Goal: Check status: Check status

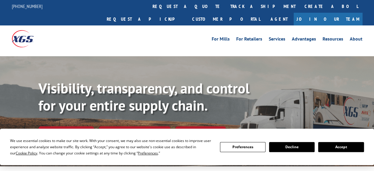
click at [230, 52] on div at bounding box center [187, 54] width 374 height 4
click at [53, 126] on link "Track shipment" at bounding box center [66, 132] width 56 height 12
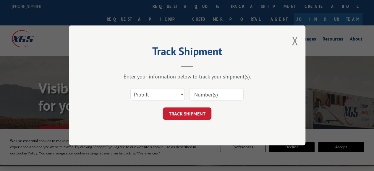
click at [203, 93] on input at bounding box center [216, 94] width 54 height 12
click at [215, 96] on input at bounding box center [216, 94] width 54 height 12
paste input "1000044573"
type input "1000044573"
click at [188, 114] on button "TRACK SHIPMENT" at bounding box center [187, 114] width 48 height 12
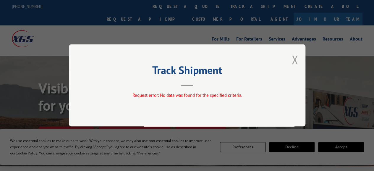
click at [296, 60] on button "Close modal" at bounding box center [294, 60] width 6 height 16
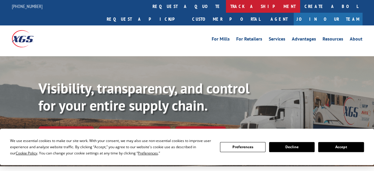
click at [226, 6] on link "track a shipment" at bounding box center [263, 6] width 74 height 13
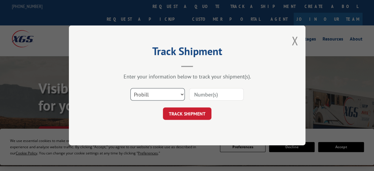
click at [182, 92] on select "Select category... Probill BOL PO" at bounding box center [157, 94] width 54 height 12
select select "bol"
click at [130, 88] on select "Select category... Probill BOL PO" at bounding box center [157, 94] width 54 height 12
click at [196, 97] on input at bounding box center [216, 94] width 54 height 12
paste input "1000044573"
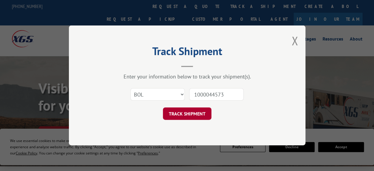
type input "1000044573"
click at [195, 114] on button "TRACK SHIPMENT" at bounding box center [187, 114] width 48 height 12
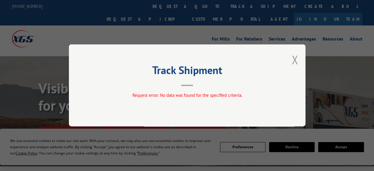
click at [297, 57] on button "Close modal" at bounding box center [294, 60] width 6 height 16
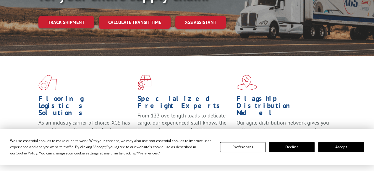
scroll to position [118, 0]
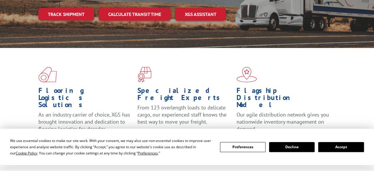
click at [344, 145] on button "Accept" at bounding box center [340, 147] width 45 height 10
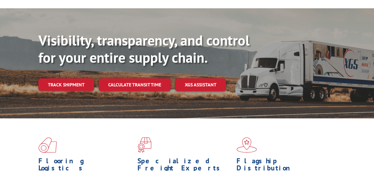
scroll to position [0, 0]
